Goal: Task Accomplishment & Management: Manage account settings

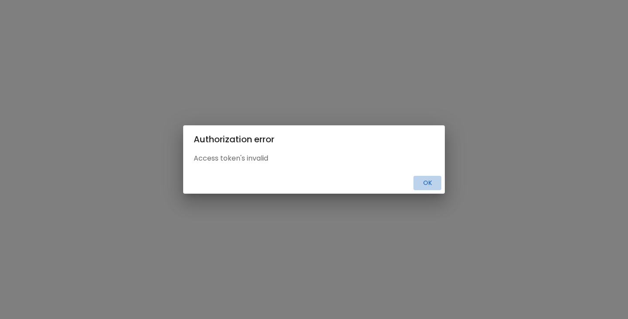
click at [422, 184] on button "Ok" at bounding box center [427, 183] width 28 height 14
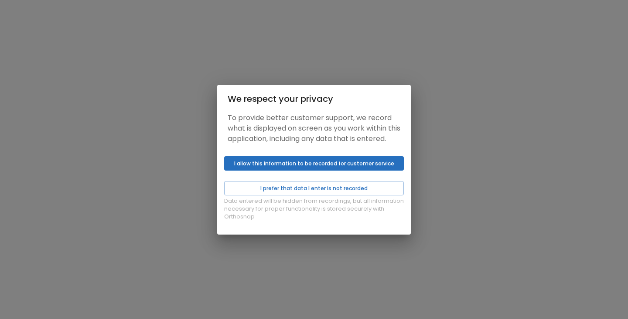
click at [346, 171] on button "I allow this information to be recorded for customer service" at bounding box center [314, 163] width 180 height 14
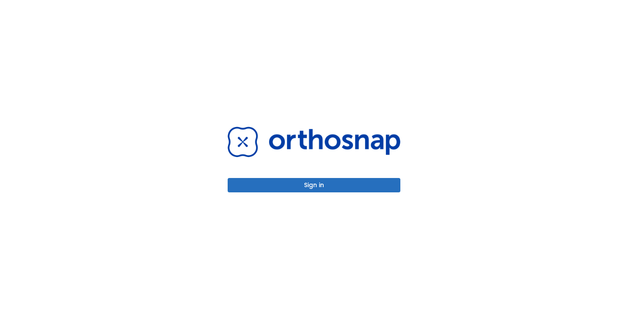
click at [321, 182] on button "Sign in" at bounding box center [313, 185] width 173 height 14
